Goal: Find specific page/section: Find specific page/section

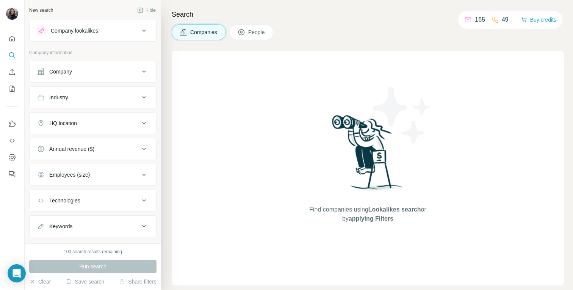
click at [112, 66] on button "Company" at bounding box center [93, 71] width 126 height 18
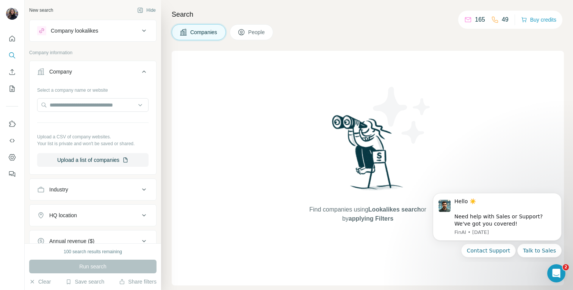
click at [112, 66] on button "Company" at bounding box center [93, 72] width 126 height 21
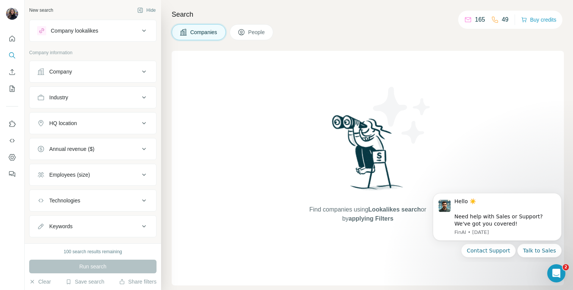
click at [119, 25] on button "Company lookalikes" at bounding box center [93, 31] width 126 height 18
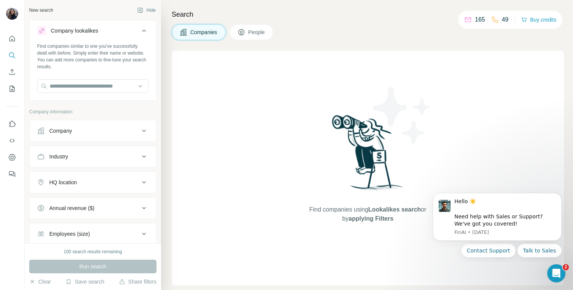
click at [120, 25] on button "Company lookalikes" at bounding box center [93, 32] width 126 height 21
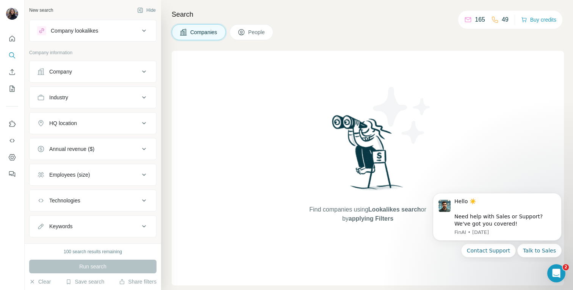
click at [276, 32] on div "Companies People" at bounding box center [368, 32] width 392 height 16
click at [255, 30] on span "People" at bounding box center [256, 32] width 17 height 8
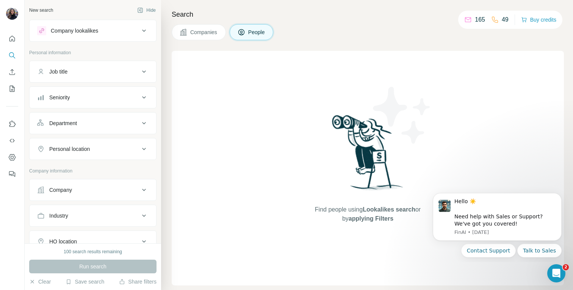
click at [218, 30] on span "Companies" at bounding box center [204, 32] width 28 height 8
